Goal: Check status: Check status

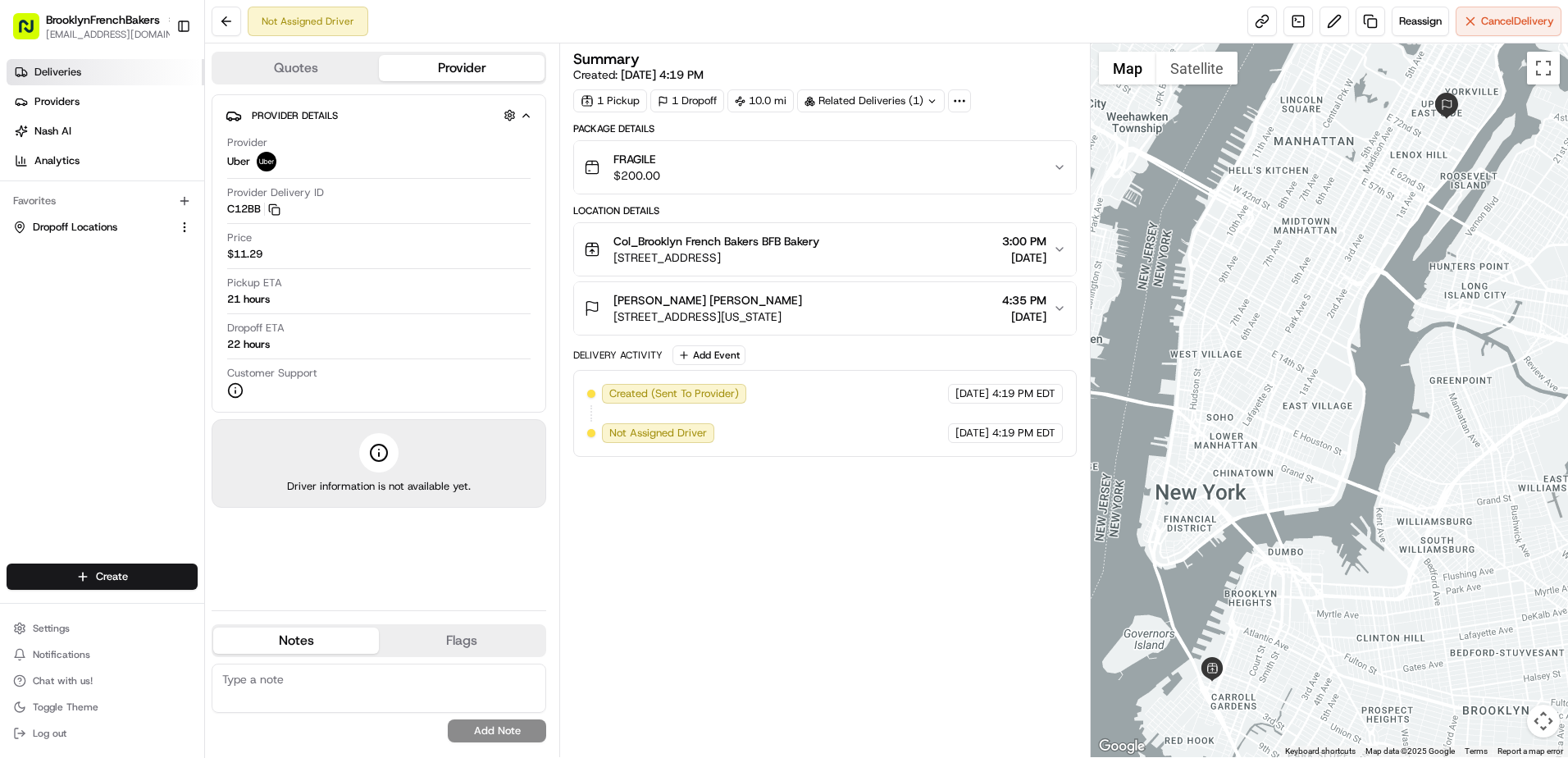
click at [73, 72] on span "Deliveries" at bounding box center [58, 72] width 47 height 15
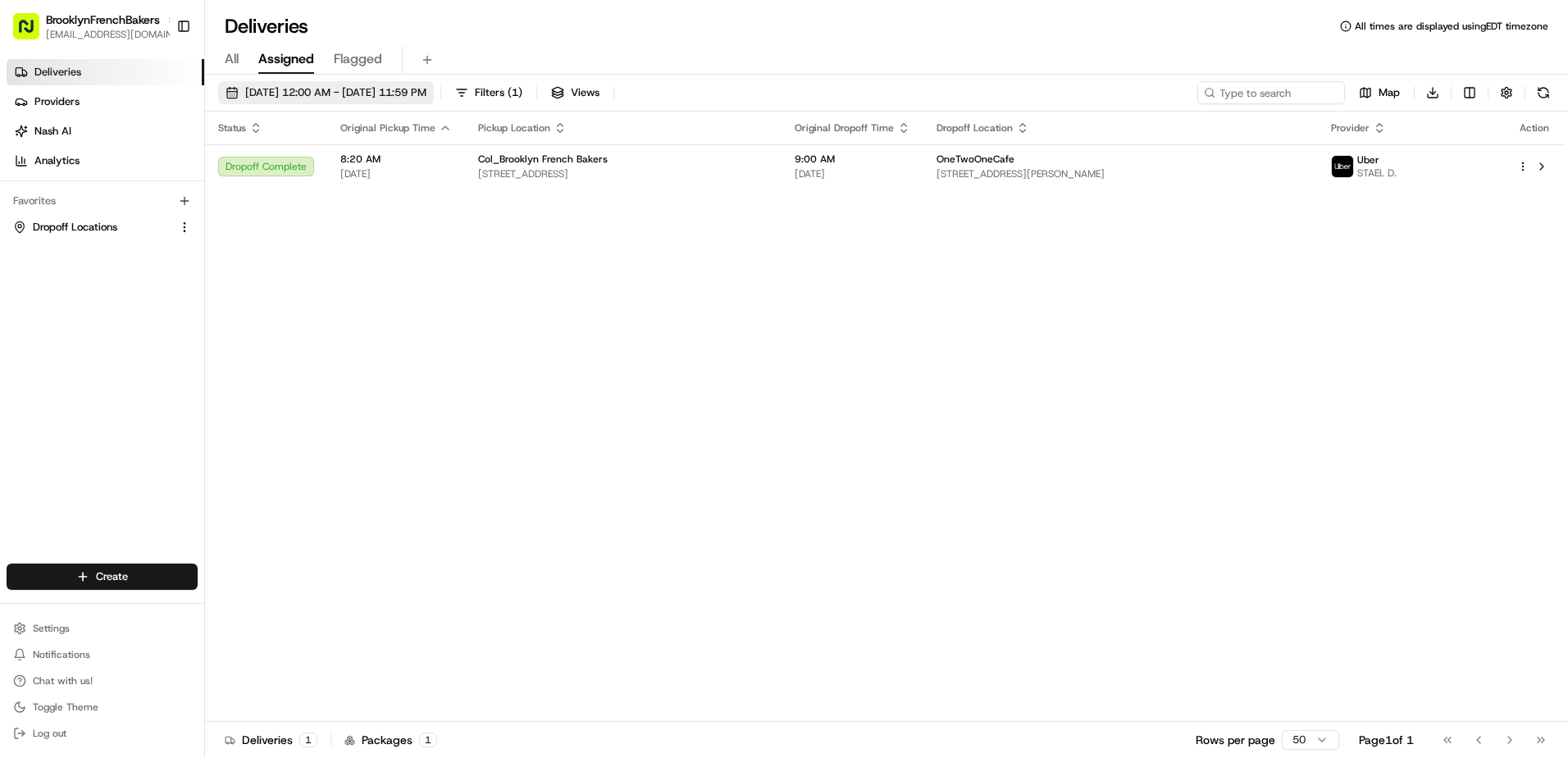
click at [319, 90] on span "[DATE] 12:00 AM - [DATE] 11:59 PM" at bounding box center [336, 92] width 181 height 15
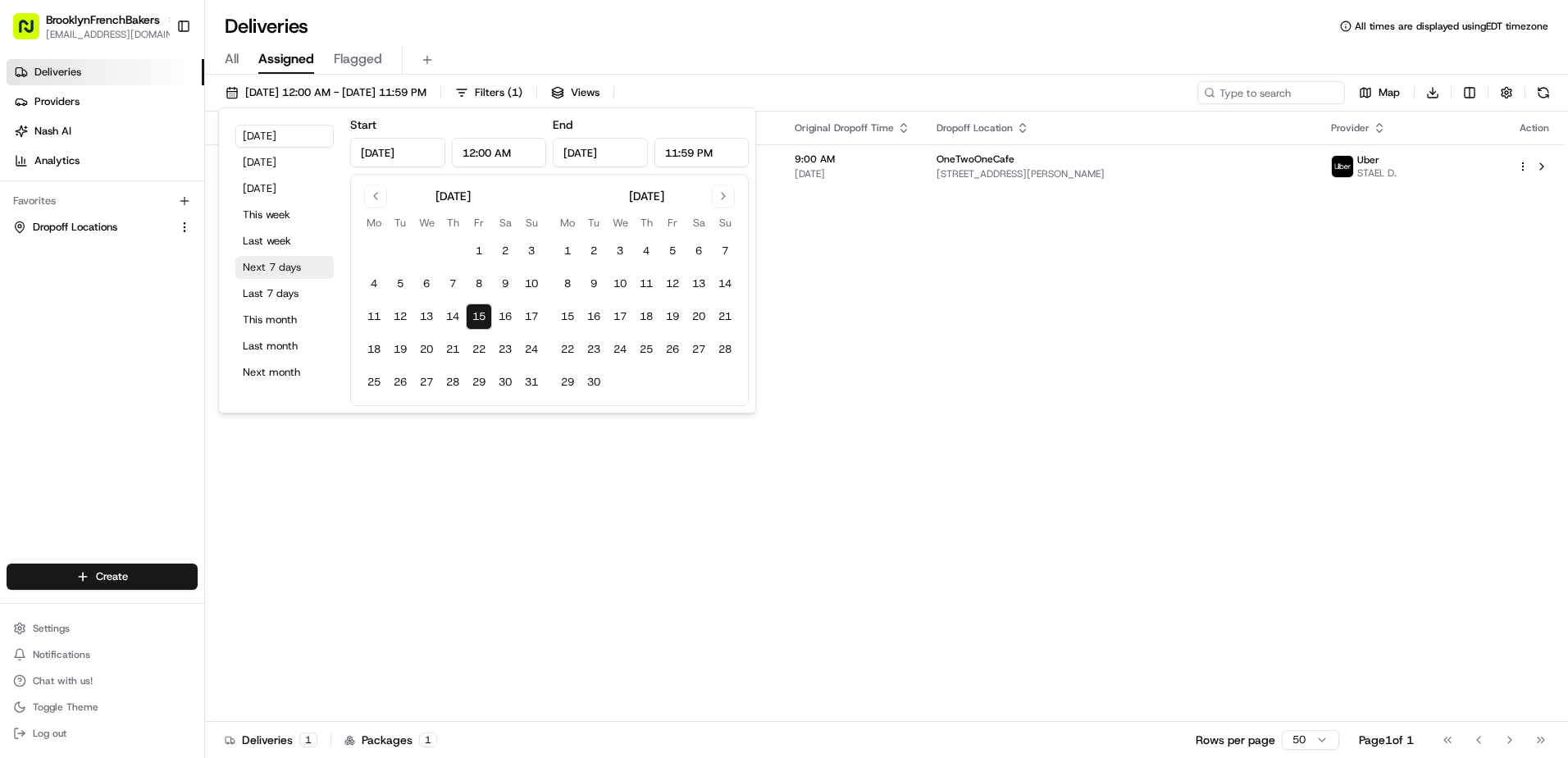
click at [278, 266] on button "Next 7 days" at bounding box center [284, 267] width 98 height 23
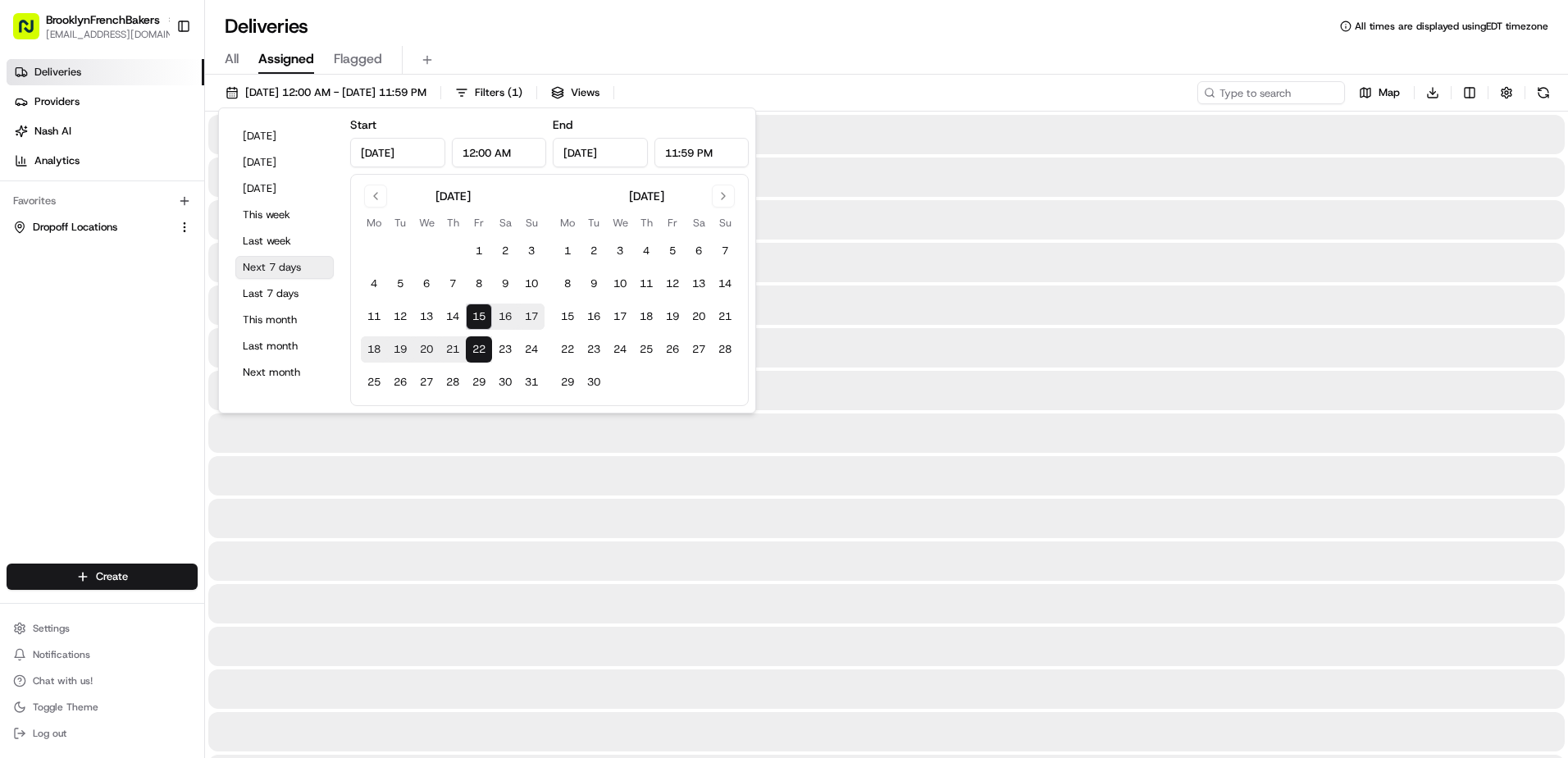
type input "[DATE]"
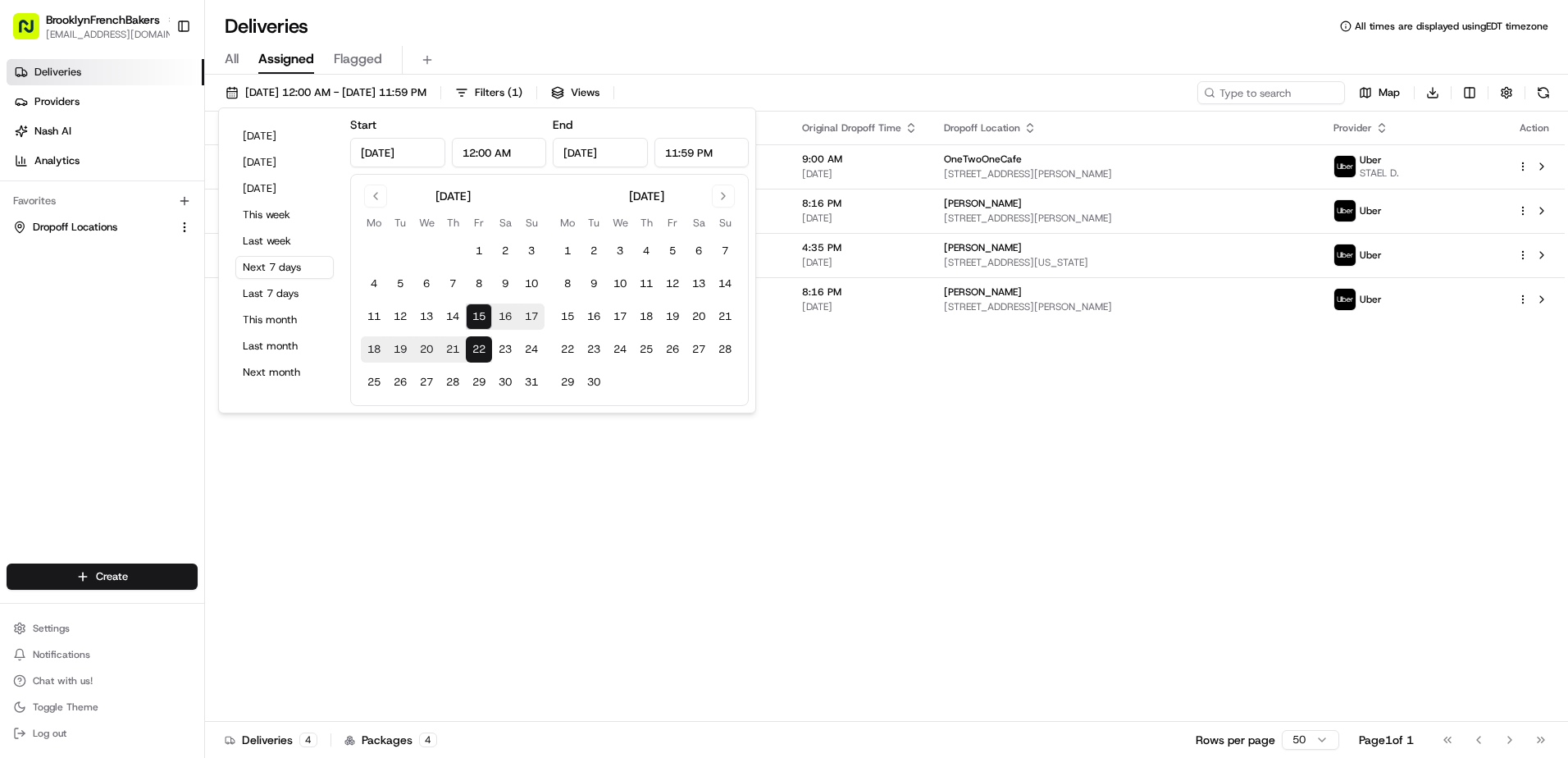
click at [644, 29] on div "Deliveries All times are displayed using EDT timezone" at bounding box center [886, 26] width 1363 height 26
